Goal: Transaction & Acquisition: Purchase product/service

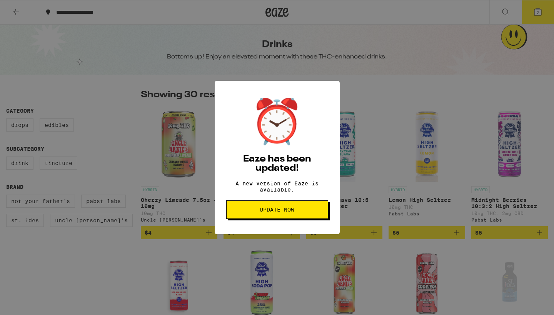
click at [306, 212] on span "Update Now" at bounding box center [277, 209] width 89 height 5
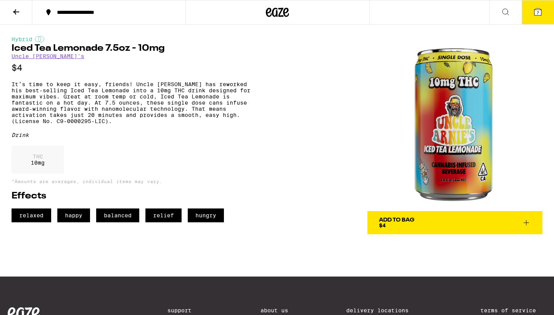
click at [538, 11] on span "7" at bounding box center [537, 12] width 2 height 5
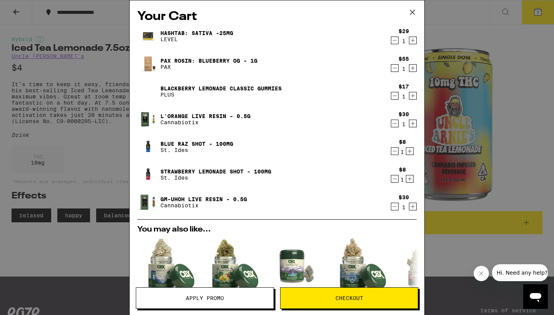
click at [393, 39] on icon "Decrement" at bounding box center [394, 40] width 7 height 9
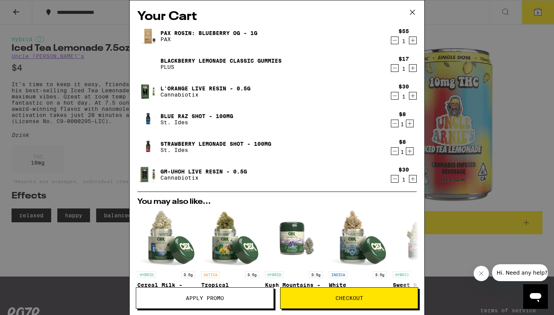
click at [394, 68] on icon "Decrement" at bounding box center [394, 67] width 7 height 9
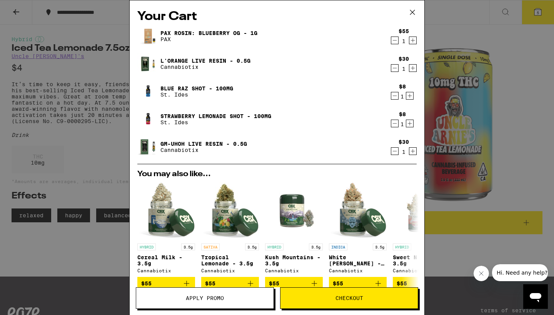
click at [392, 95] on icon "Decrement" at bounding box center [394, 95] width 7 height 9
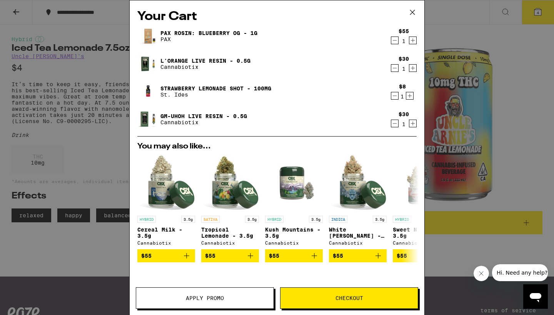
click at [392, 95] on icon "Decrement" at bounding box center [394, 95] width 7 height 9
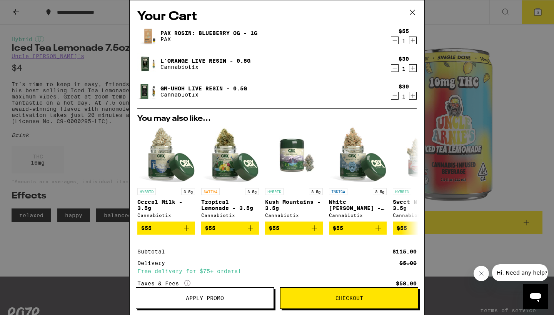
click at [511, 58] on div "Your Cart PAX Rosin: Blueberry OG - 1g PAX $55 1 L'Orange Live Resin - 0.5g Can…" at bounding box center [277, 157] width 554 height 315
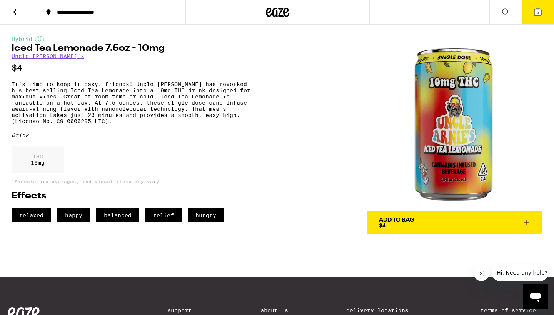
click at [17, 14] on icon at bounding box center [16, 11] width 9 height 9
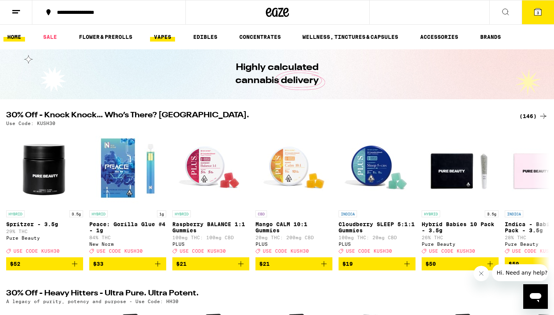
click at [164, 41] on link "VAPES" at bounding box center [162, 36] width 25 height 9
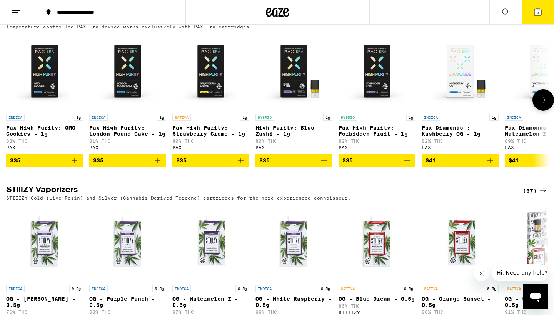
scroll to position [767, 0]
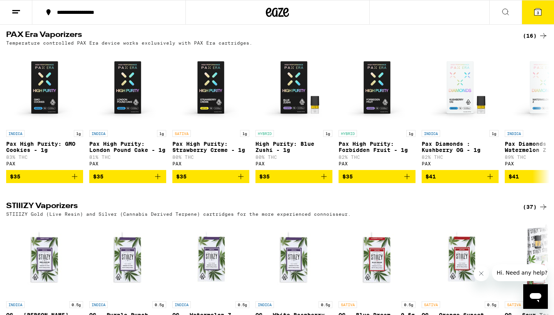
click at [532, 40] on div "(16)" at bounding box center [534, 35] width 25 height 9
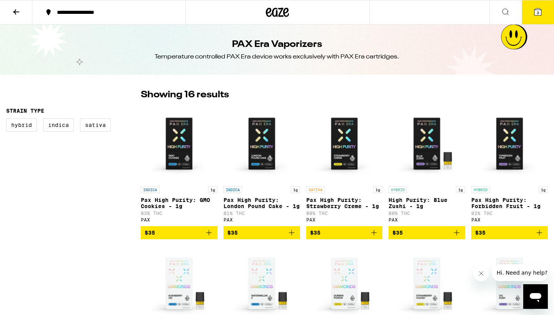
click at [15, 12] on icon at bounding box center [16, 11] width 6 height 5
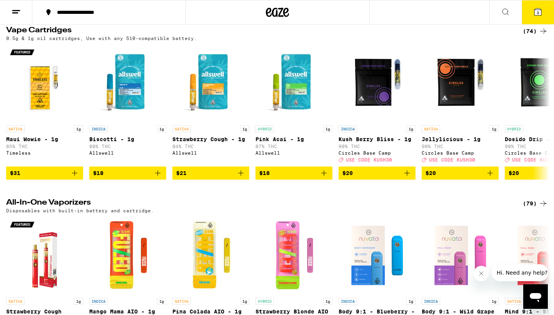
scroll to position [374, 0]
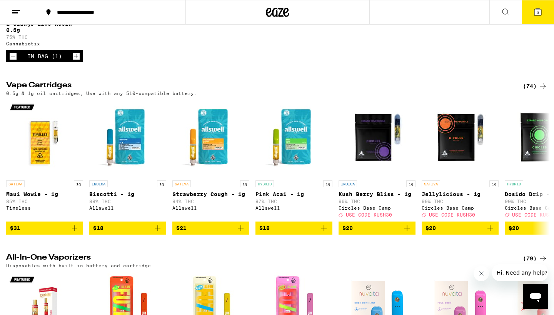
click at [533, 91] on div "(74)" at bounding box center [534, 85] width 25 height 9
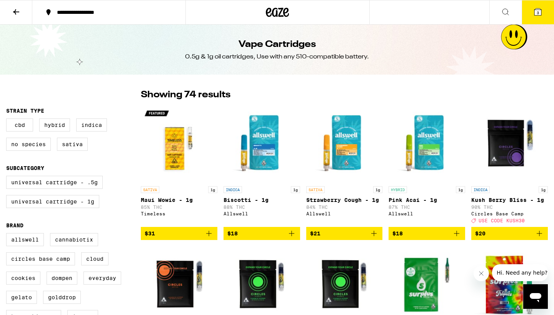
click at [536, 10] on span "3" at bounding box center [537, 12] width 2 height 5
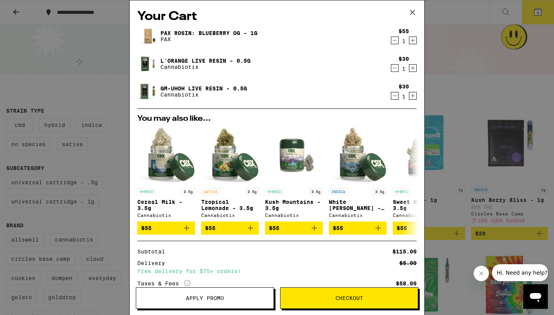
click at [413, 10] on icon at bounding box center [412, 13] width 12 height 12
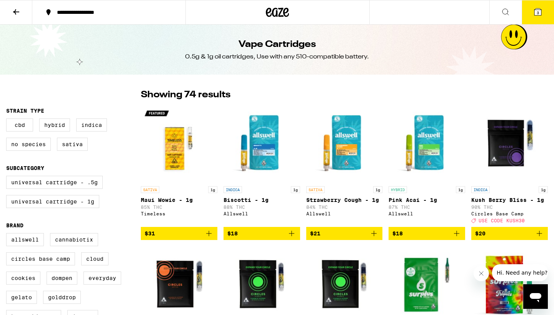
click at [538, 11] on span "3" at bounding box center [537, 12] width 2 height 5
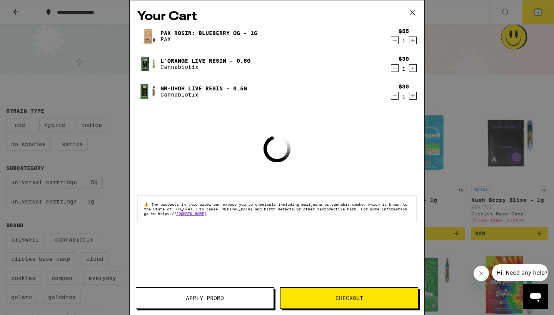
click at [456, 21] on div "Your Cart PAX Rosin: Blueberry OG - 1g PAX $55 1 L'Orange Live Resin - 0.5g Can…" at bounding box center [277, 157] width 554 height 315
